Goal: Task Accomplishment & Management: Manage account settings

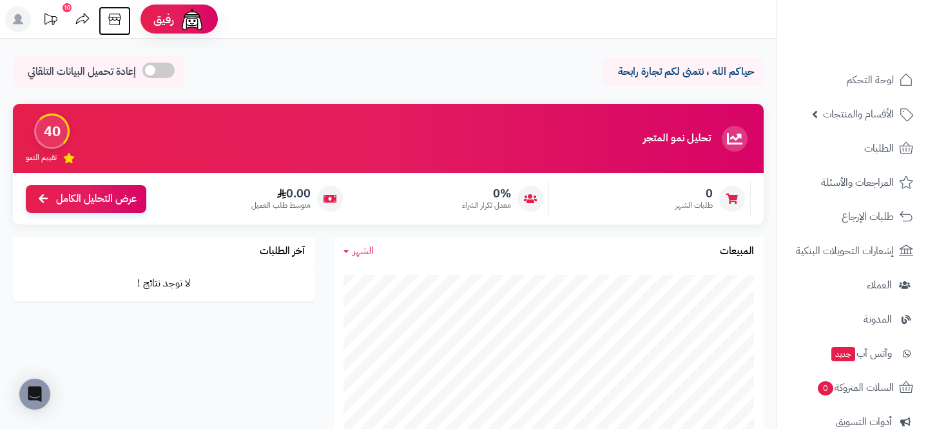
click at [110, 25] on icon at bounding box center [115, 19] width 26 height 26
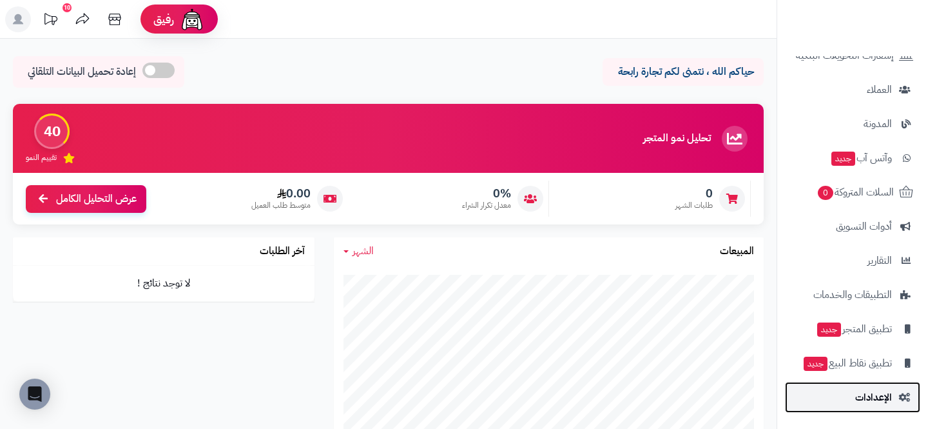
click at [831, 402] on link "الإعدادات" at bounding box center [852, 397] width 135 height 31
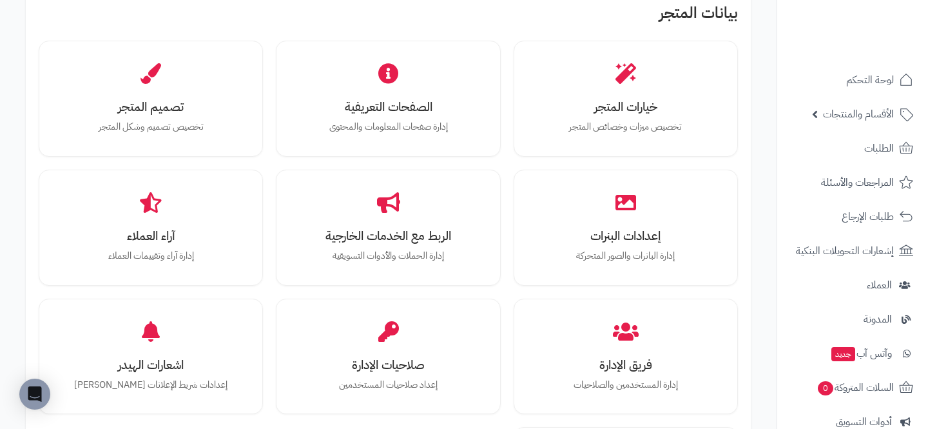
scroll to position [407, 0]
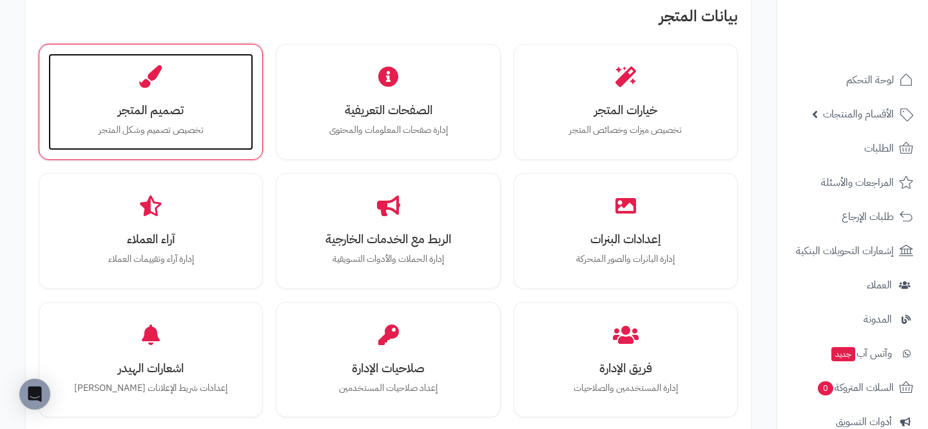
click at [166, 79] on div "تصميم المتجر تخصيص تصميم وشكل المتجر" at bounding box center [150, 101] width 205 height 97
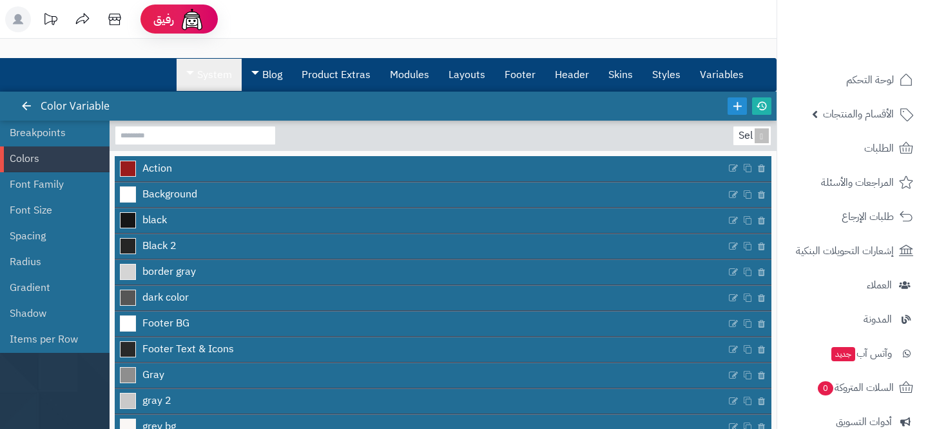
click at [202, 74] on link "System" at bounding box center [209, 75] width 65 height 32
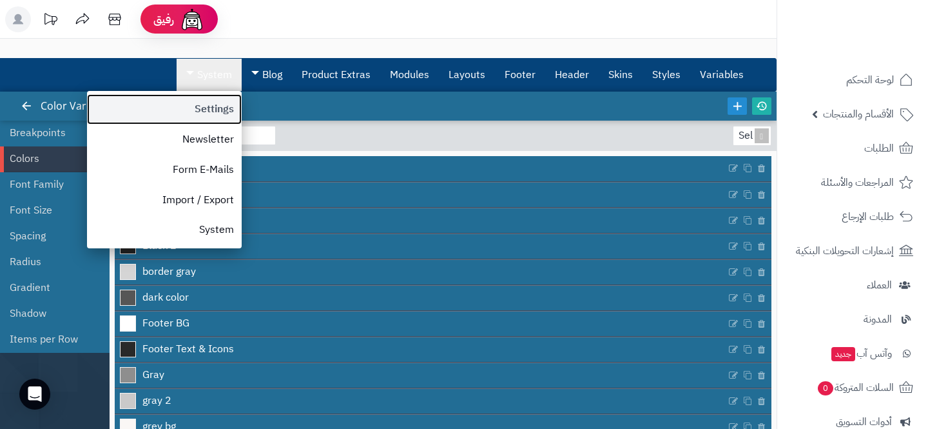
click at [202, 114] on link "Settings" at bounding box center [164, 109] width 155 height 30
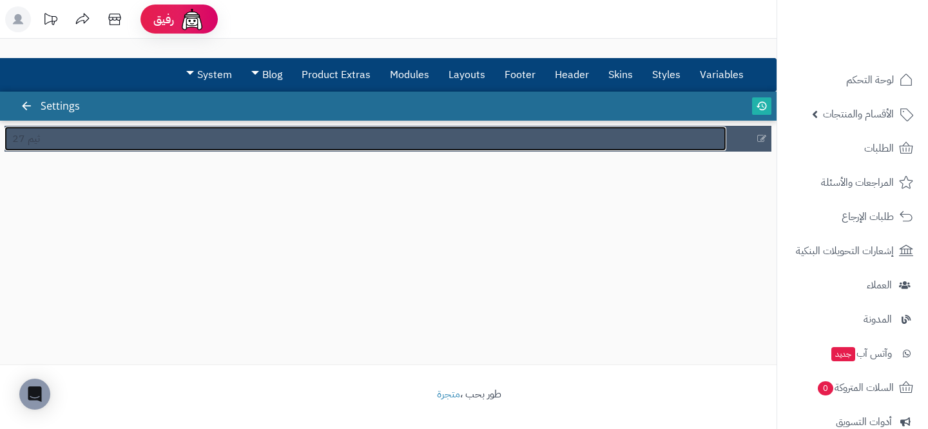
click at [197, 136] on link "ثيم 27" at bounding box center [366, 138] width 722 height 24
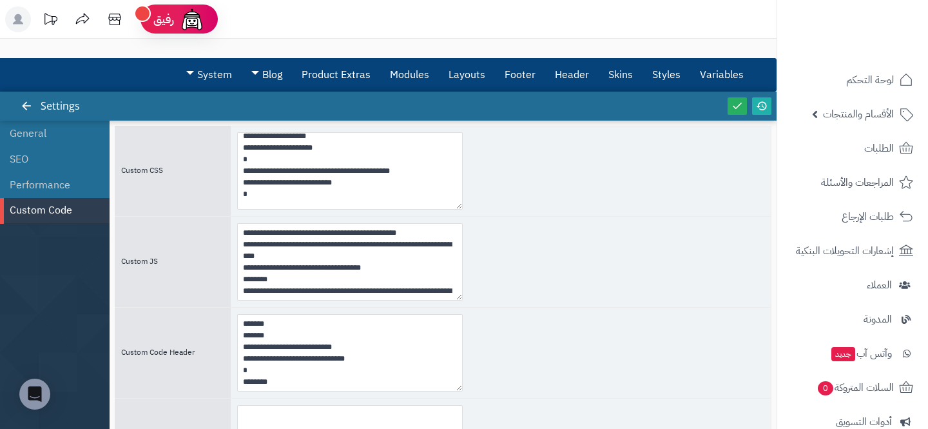
scroll to position [1003, 0]
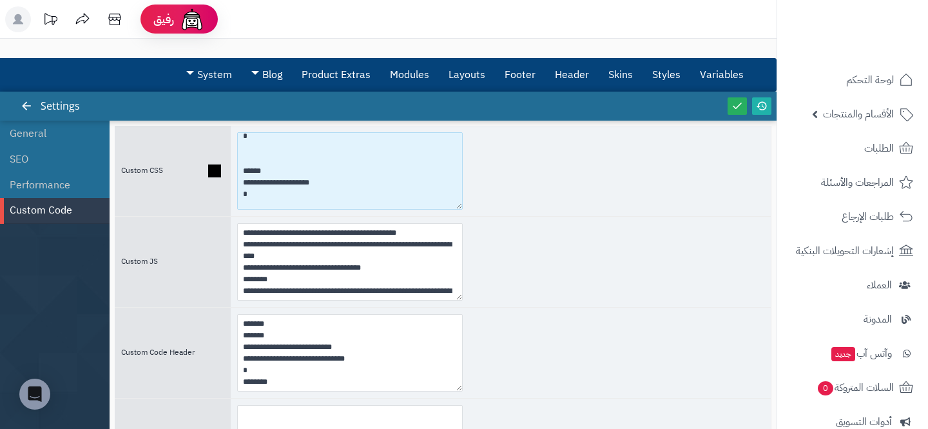
drag, startPoint x: 256, startPoint y: 197, endPoint x: 238, endPoint y: 167, distance: 34.9
click at [238, 167] on textarea at bounding box center [350, 170] width 226 height 77
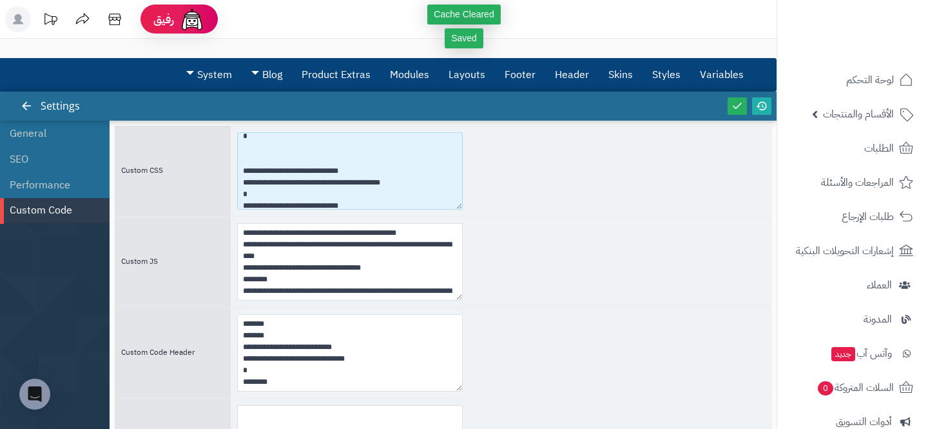
type textarea "**********"
